Goal: Task Accomplishment & Management: Manage account settings

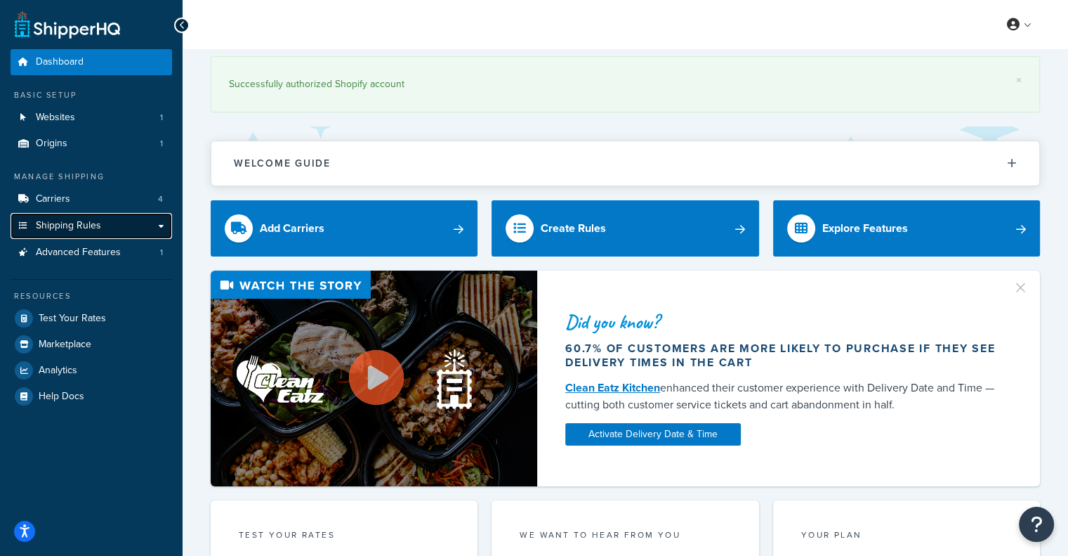
click at [81, 214] on link "Shipping Rules" at bounding box center [92, 226] width 162 height 26
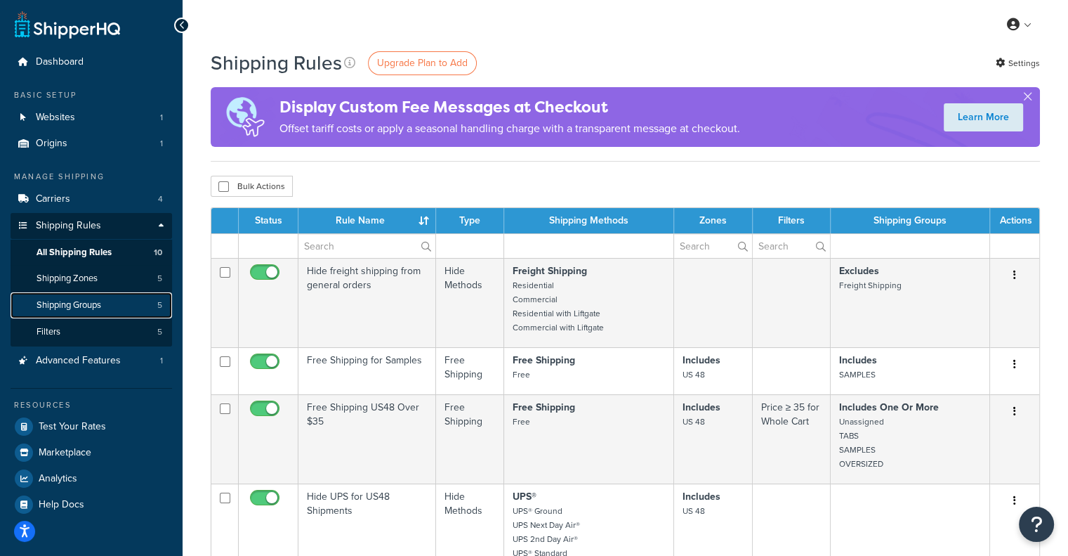
click at [54, 299] on span "Shipping Groups" at bounding box center [69, 305] width 65 height 12
